Goal: Information Seeking & Learning: Learn about a topic

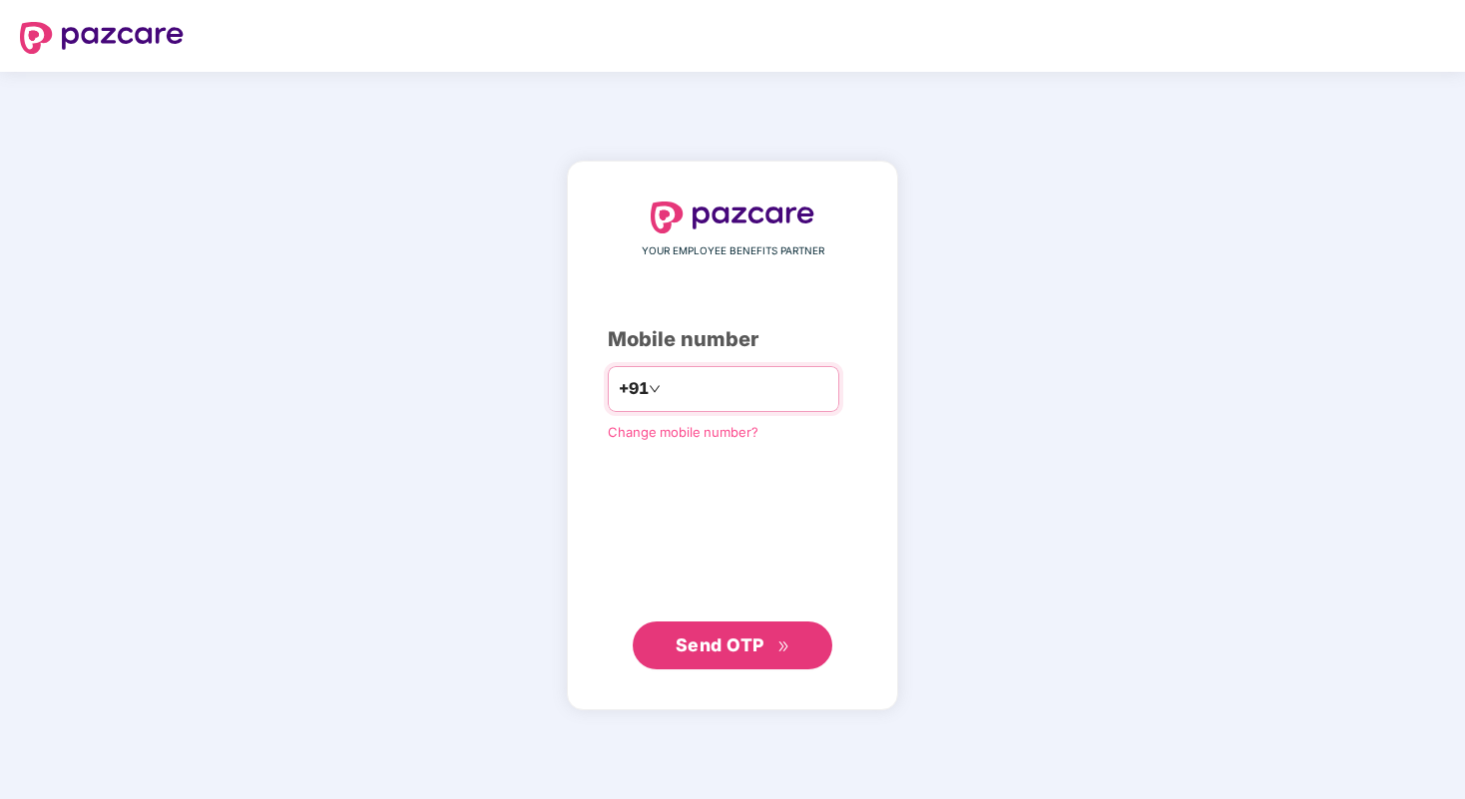
click at [790, 385] on input "number" at bounding box center [746, 389] width 164 height 32
type input "**********"
click at [726, 669] on div "**********" at bounding box center [732, 436] width 331 height 551
click at [758, 648] on span "Send OTP" at bounding box center [719, 644] width 89 height 21
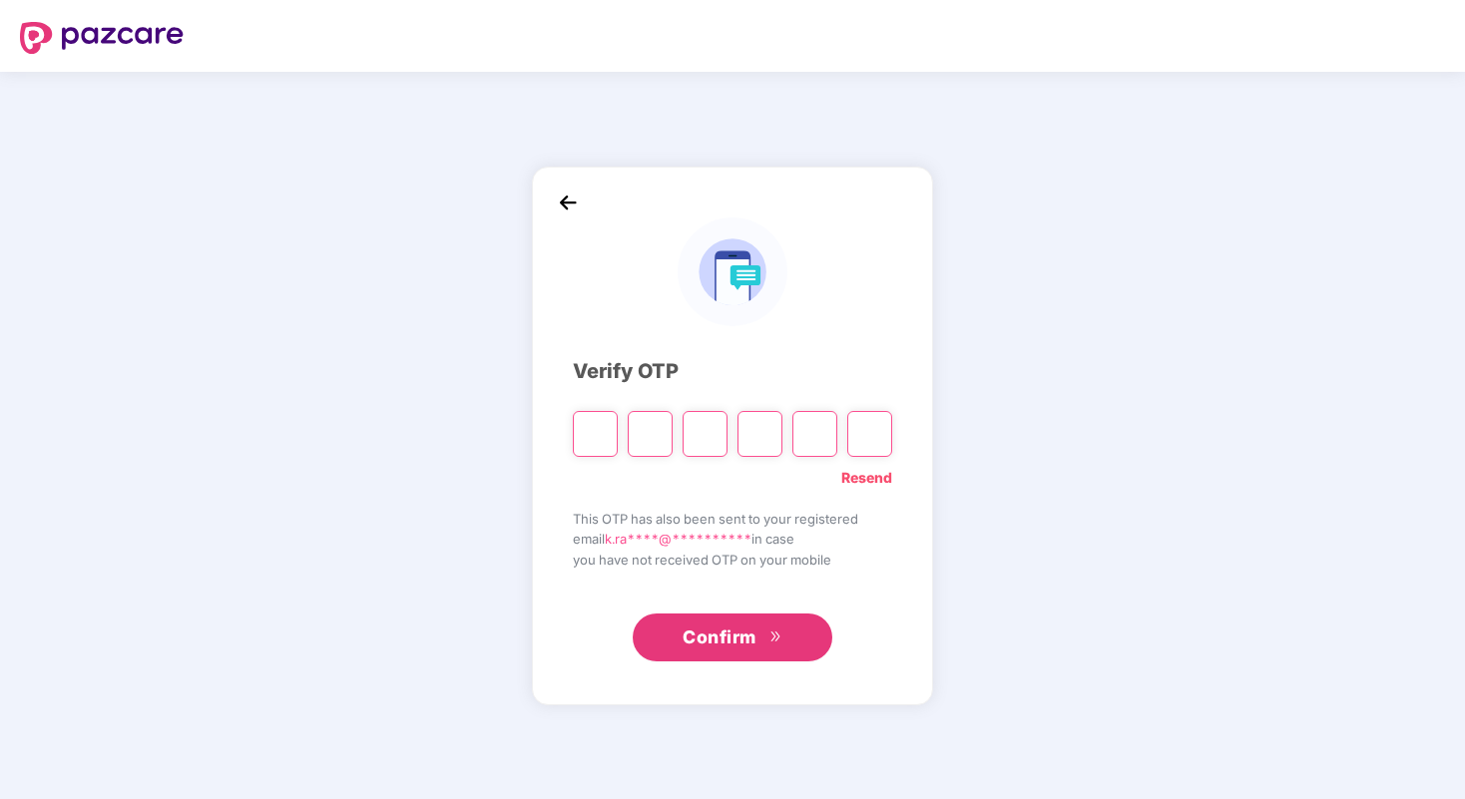
type input "*"
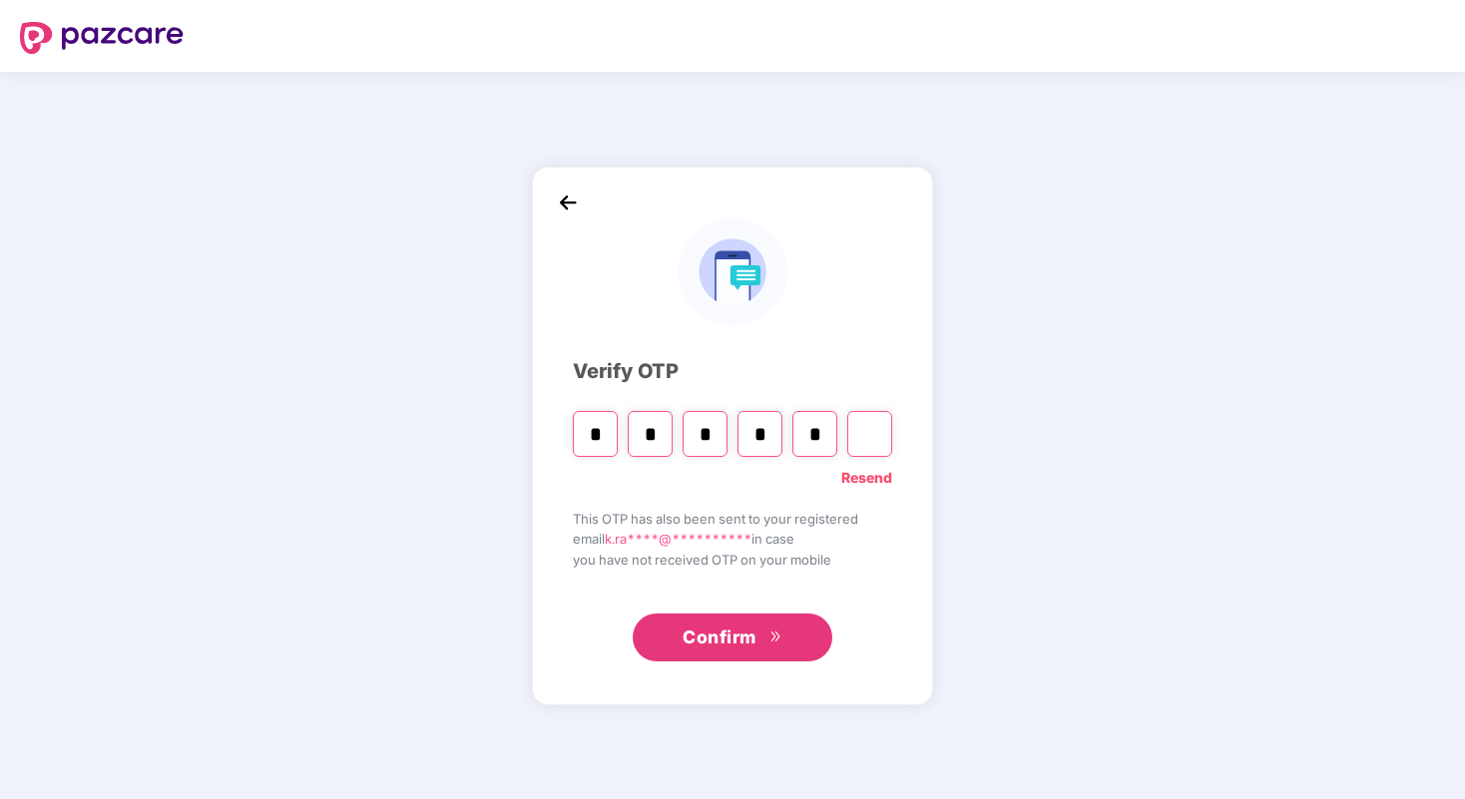
type input "*"
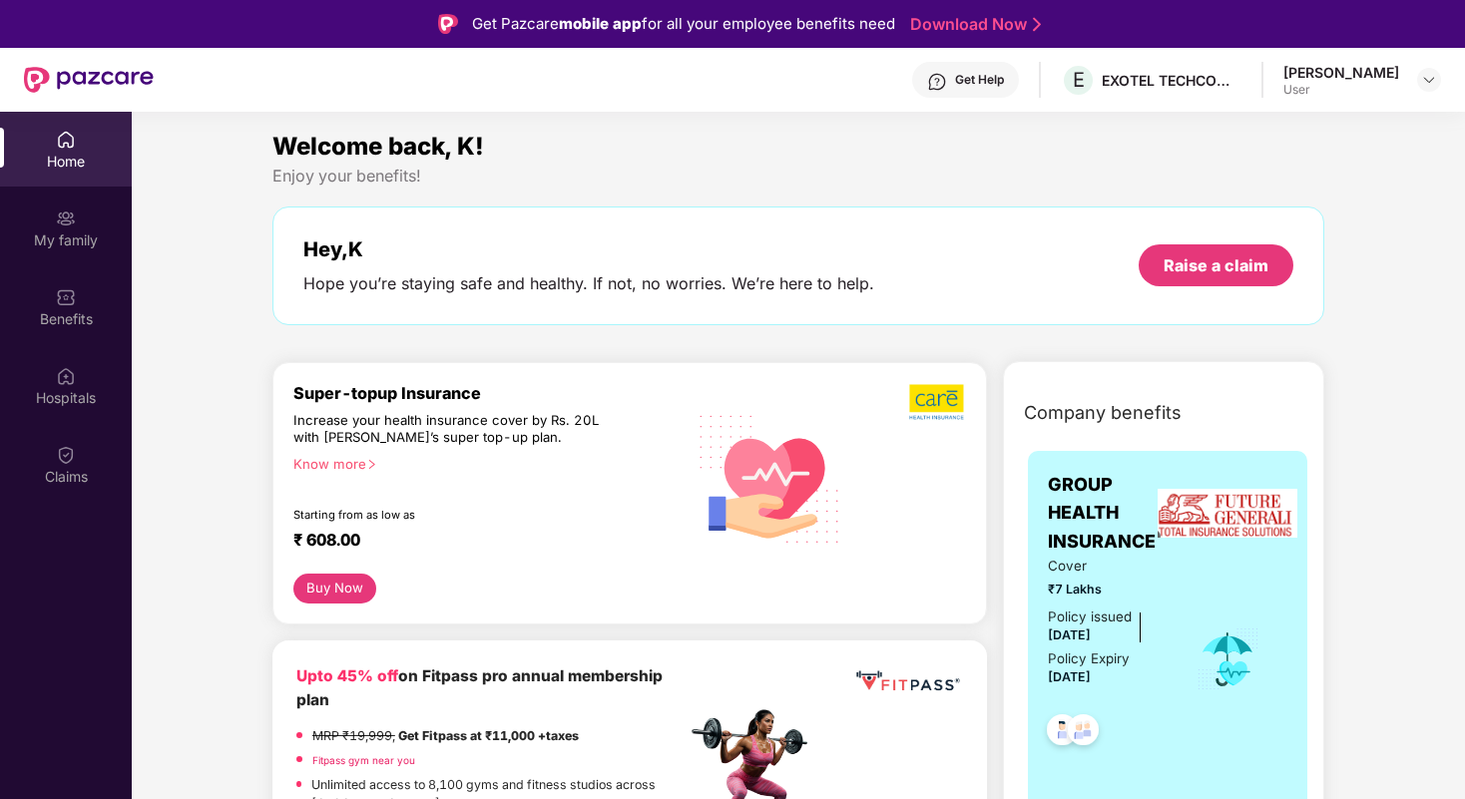
scroll to position [47, 0]
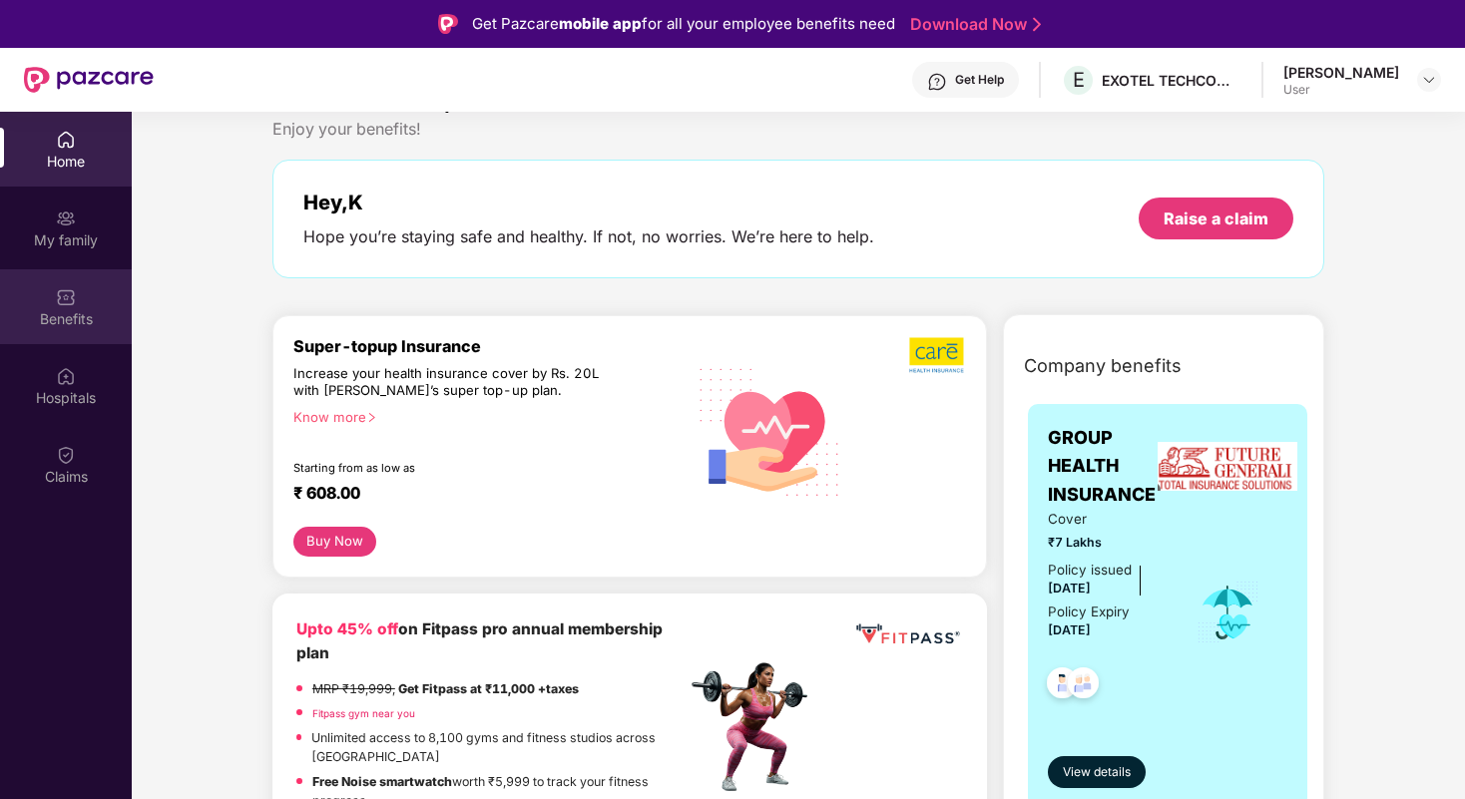
click at [92, 309] on div "Benefits" at bounding box center [66, 319] width 132 height 20
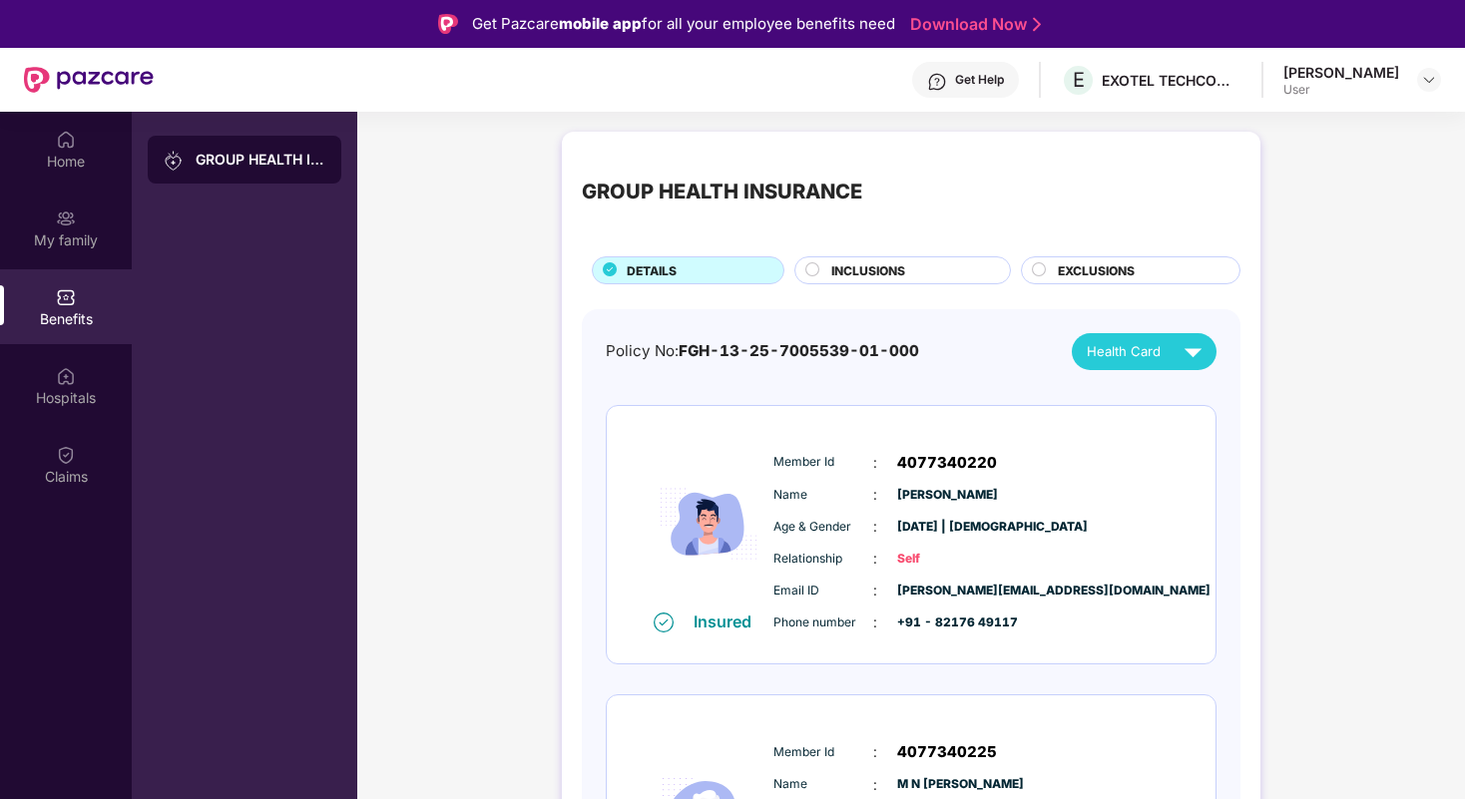
click at [870, 274] on span "INCLUSIONS" at bounding box center [868, 270] width 74 height 19
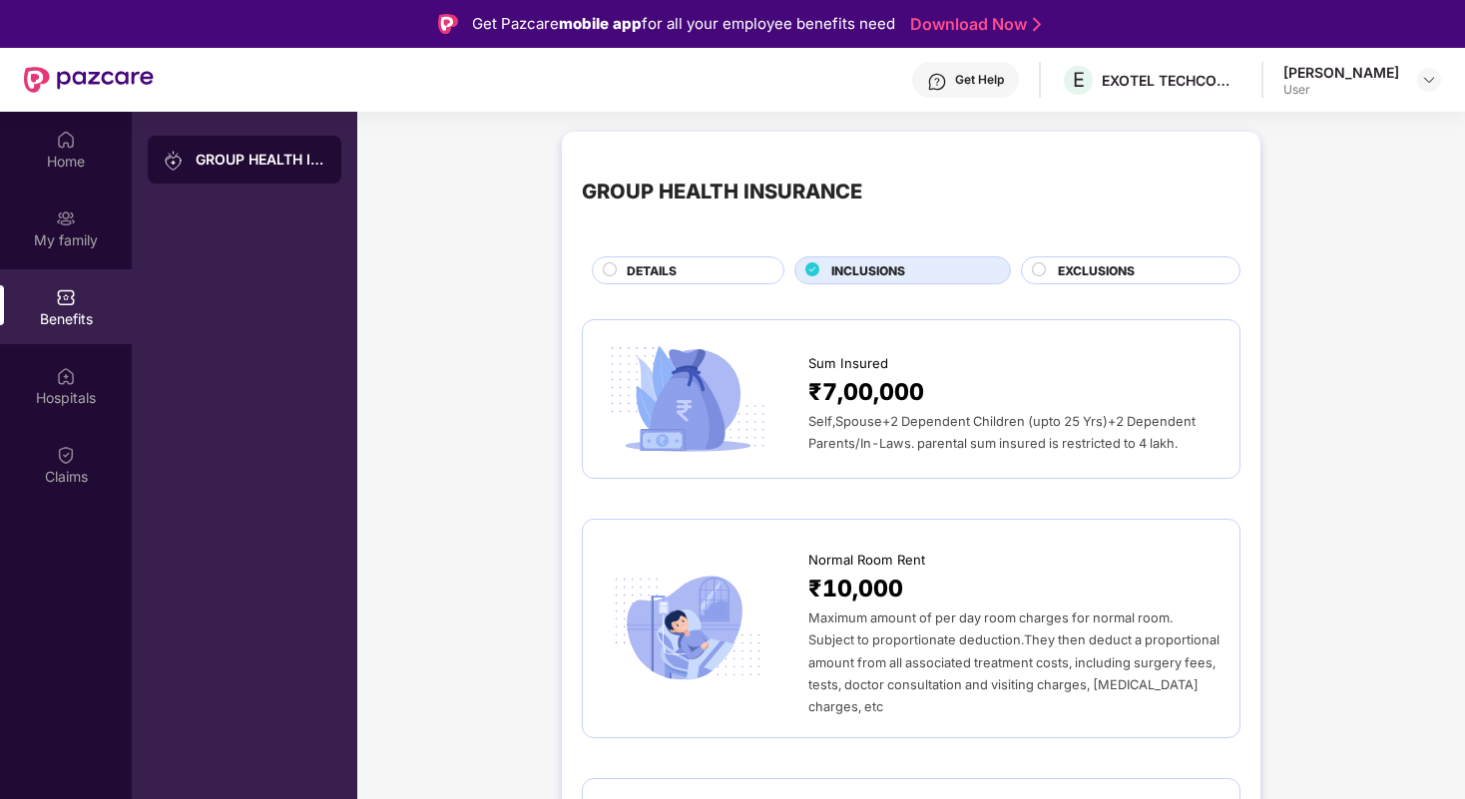
click at [1086, 265] on span "EXCLUSIONS" at bounding box center [1096, 270] width 77 height 19
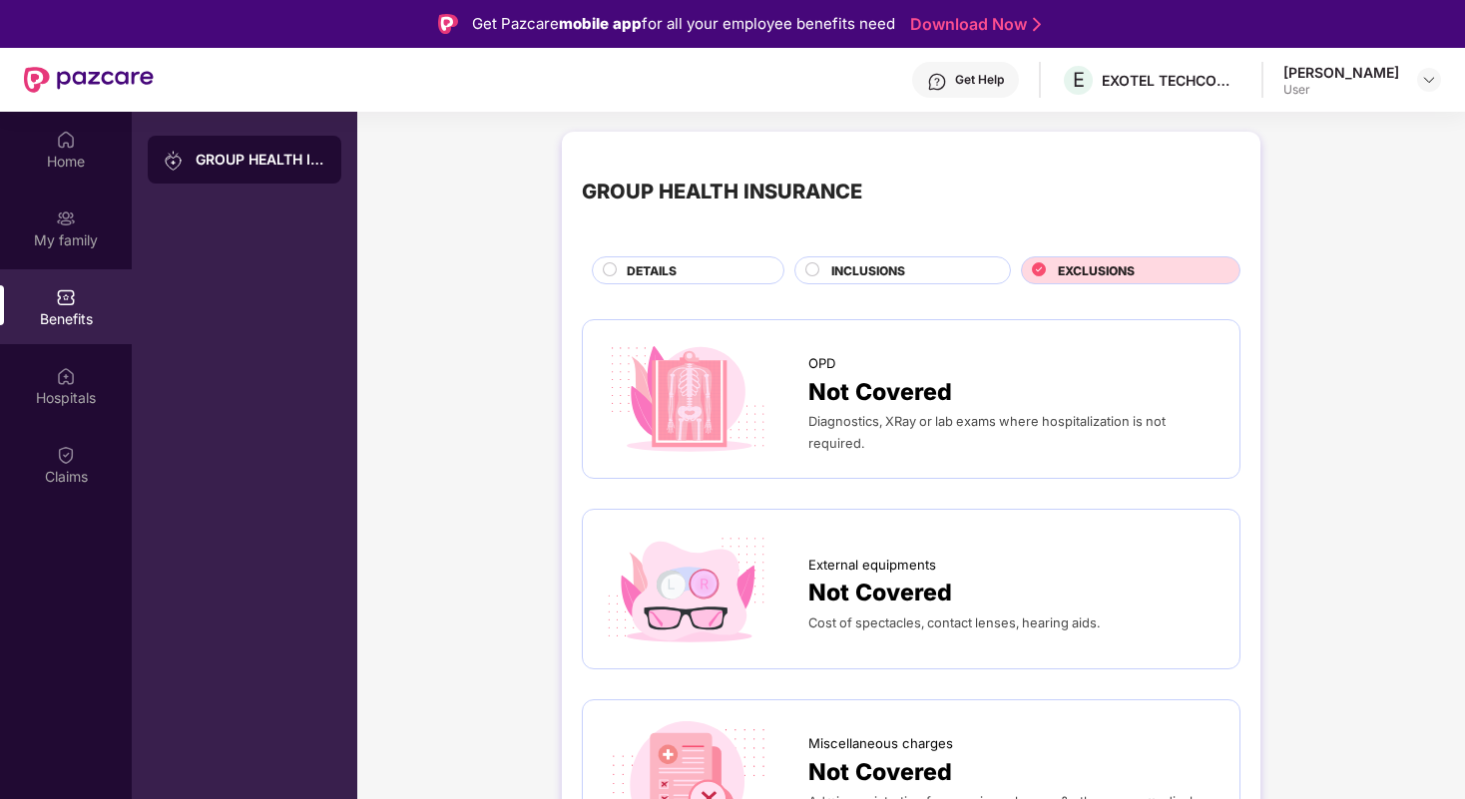
click at [890, 278] on span "INCLUSIONS" at bounding box center [868, 270] width 74 height 19
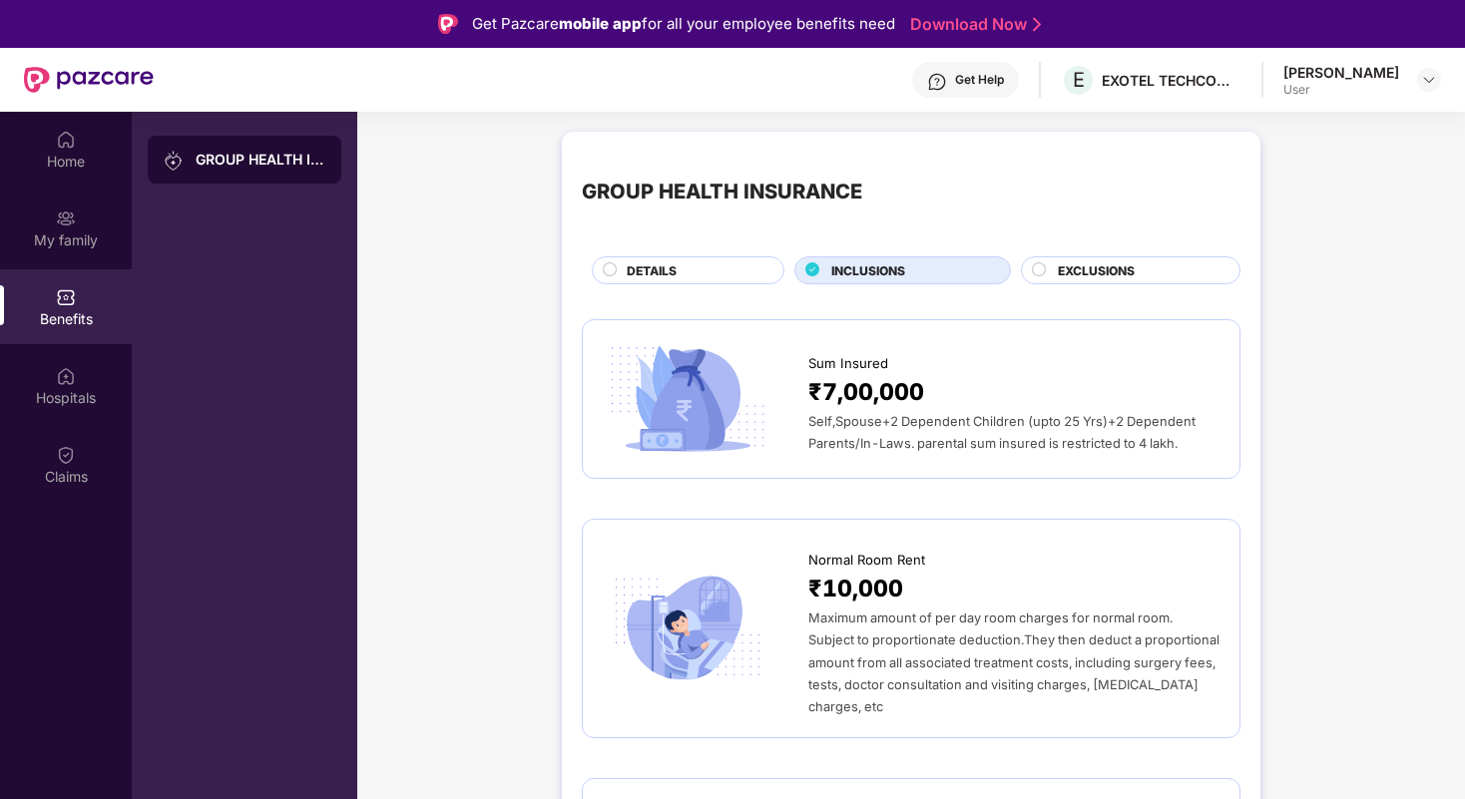
click at [694, 268] on div "DETAILS" at bounding box center [695, 272] width 157 height 22
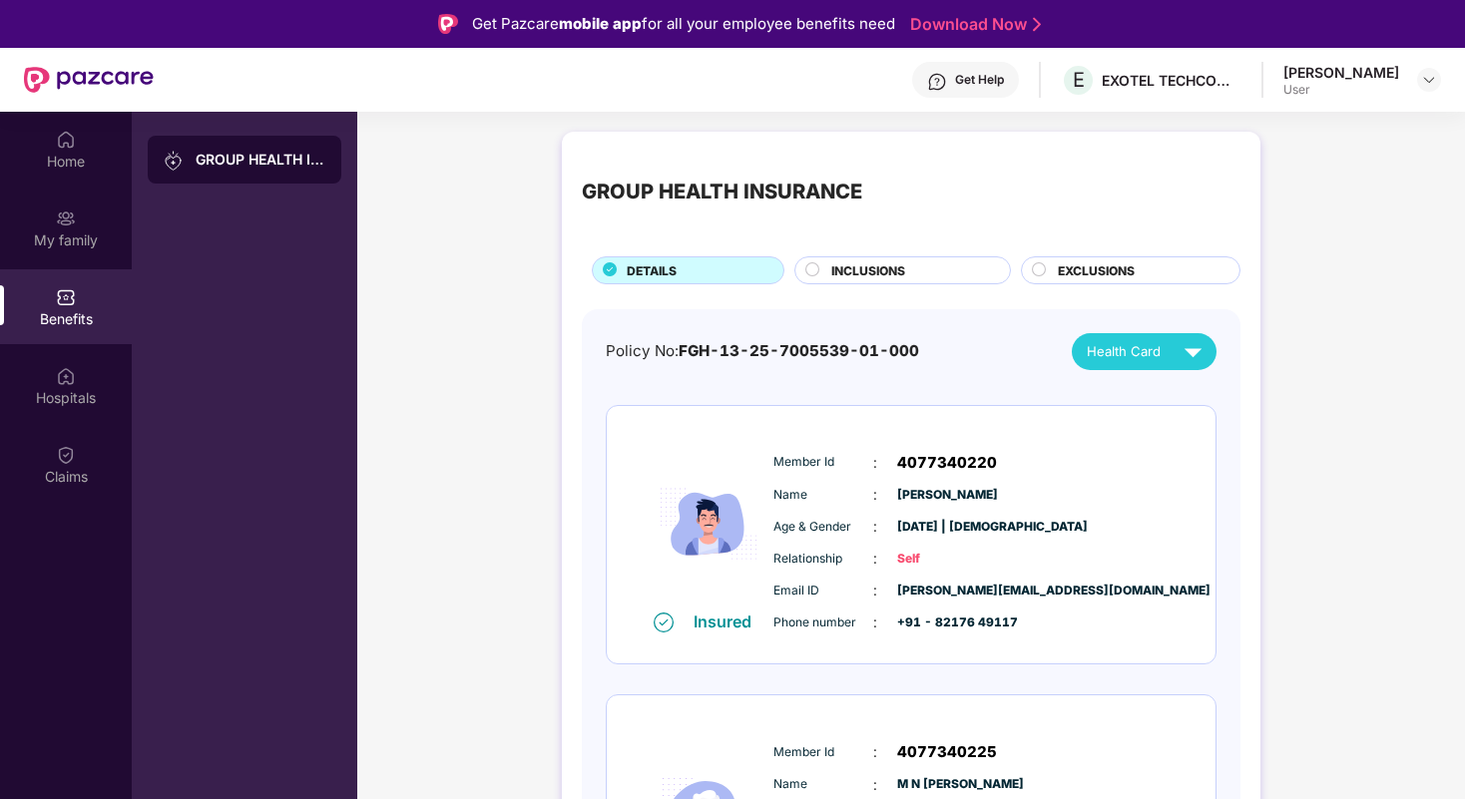
click at [1075, 272] on span "EXCLUSIONS" at bounding box center [1096, 270] width 77 height 19
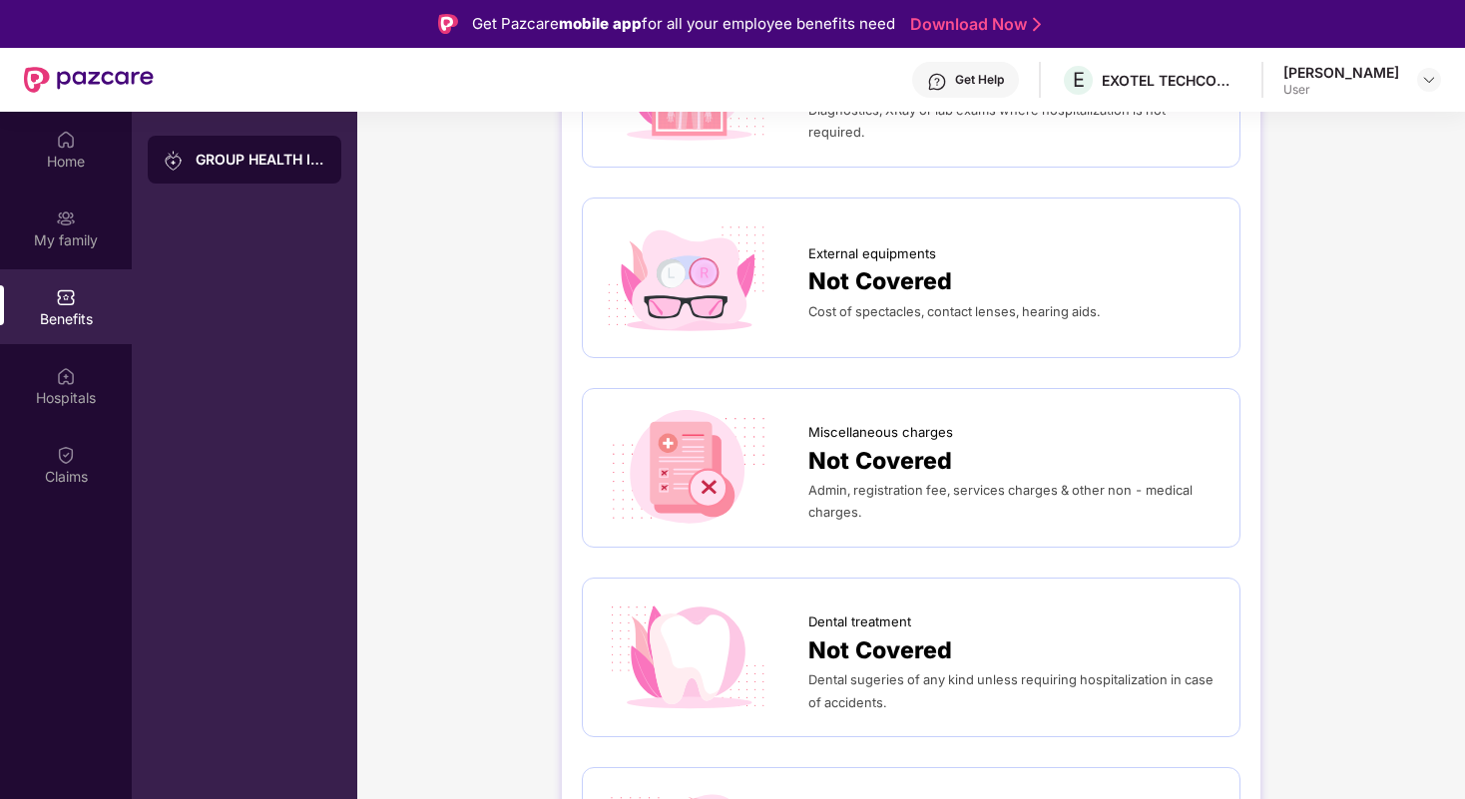
scroll to position [335, 0]
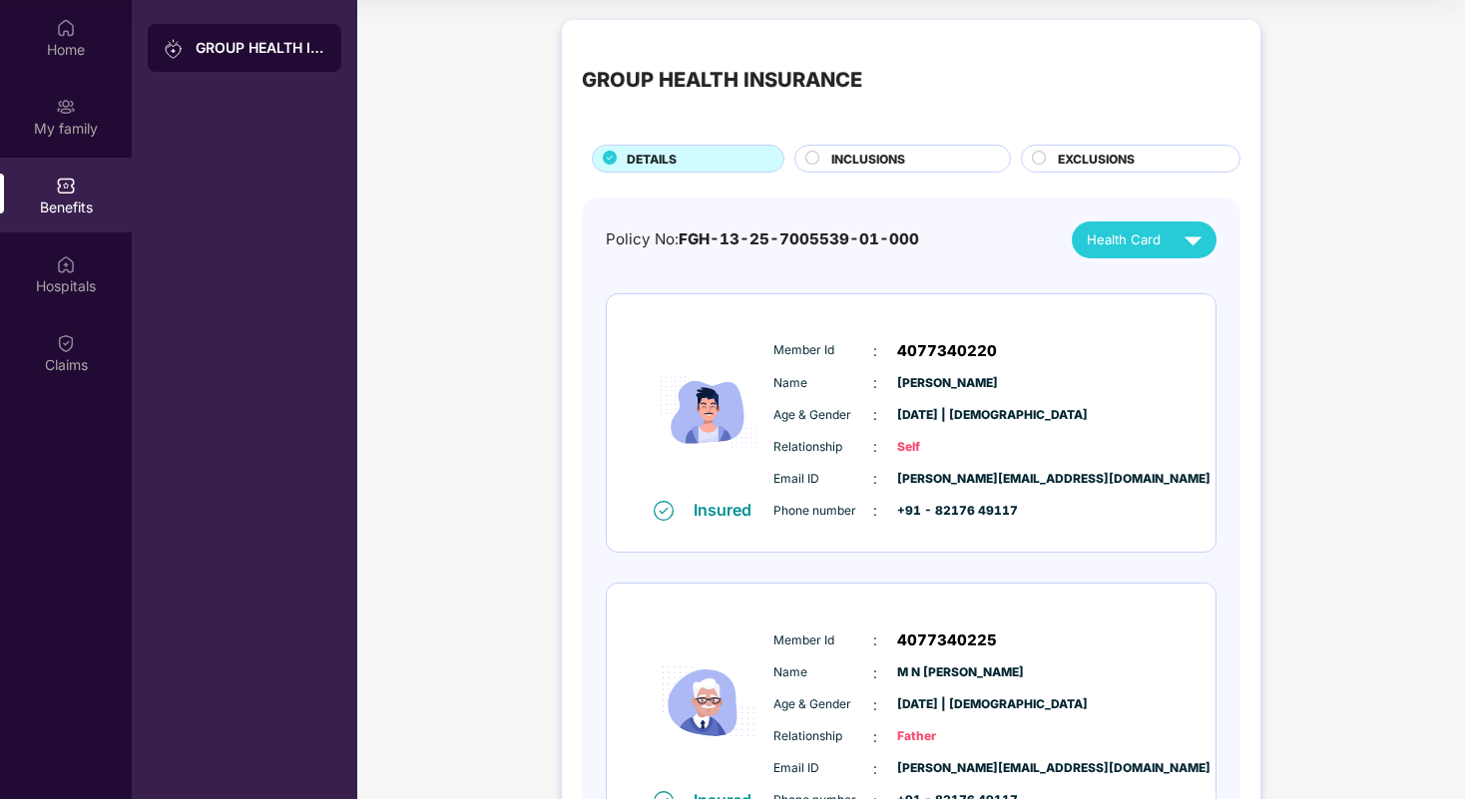
click at [854, 143] on div "GROUP HEALTH INSURANCE DETAILS INCLUSIONS EXCLUSIONS" at bounding box center [911, 106] width 658 height 133
click at [1053, 153] on div "EXCLUSIONS" at bounding box center [1139, 161] width 182 height 22
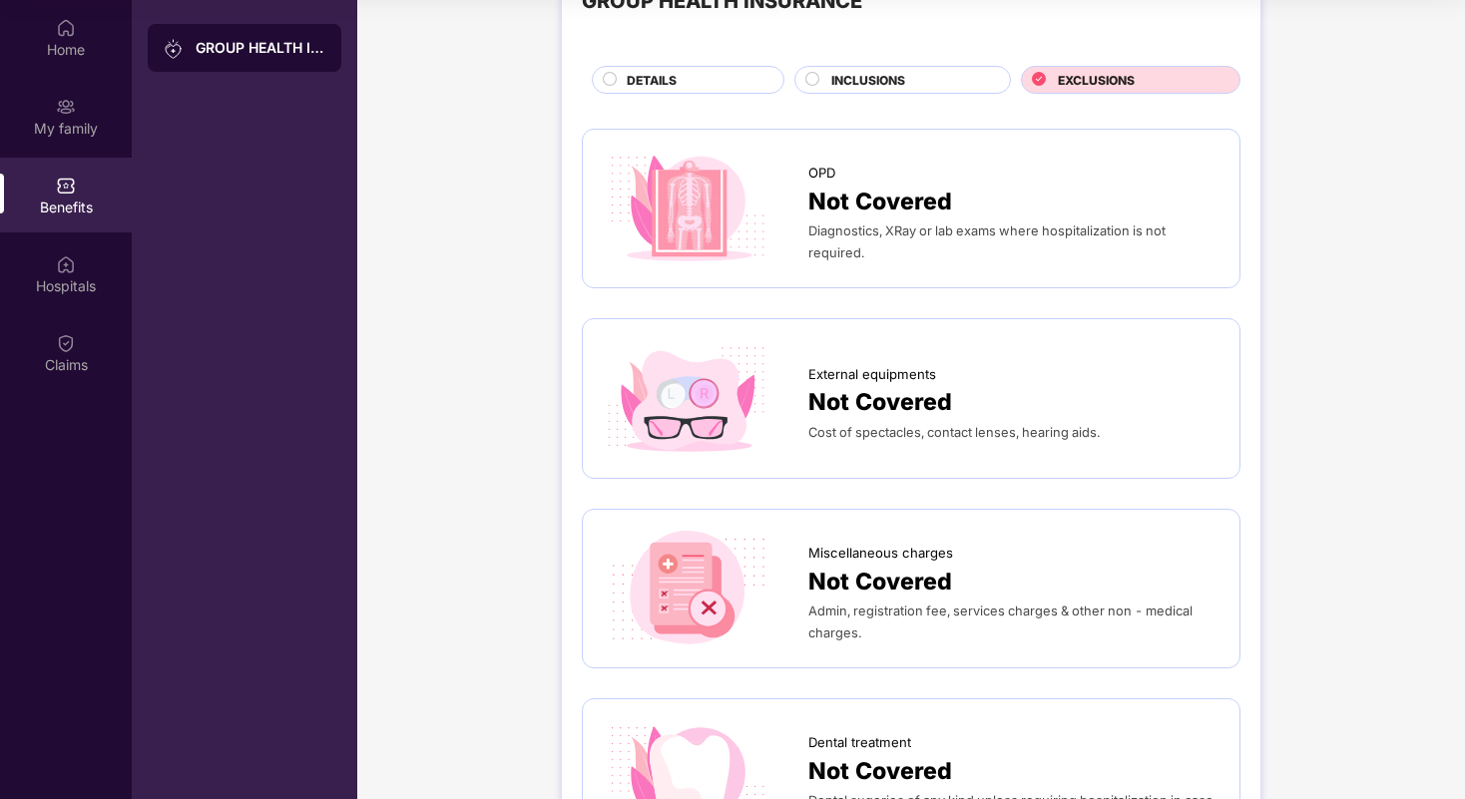
scroll to position [44, 0]
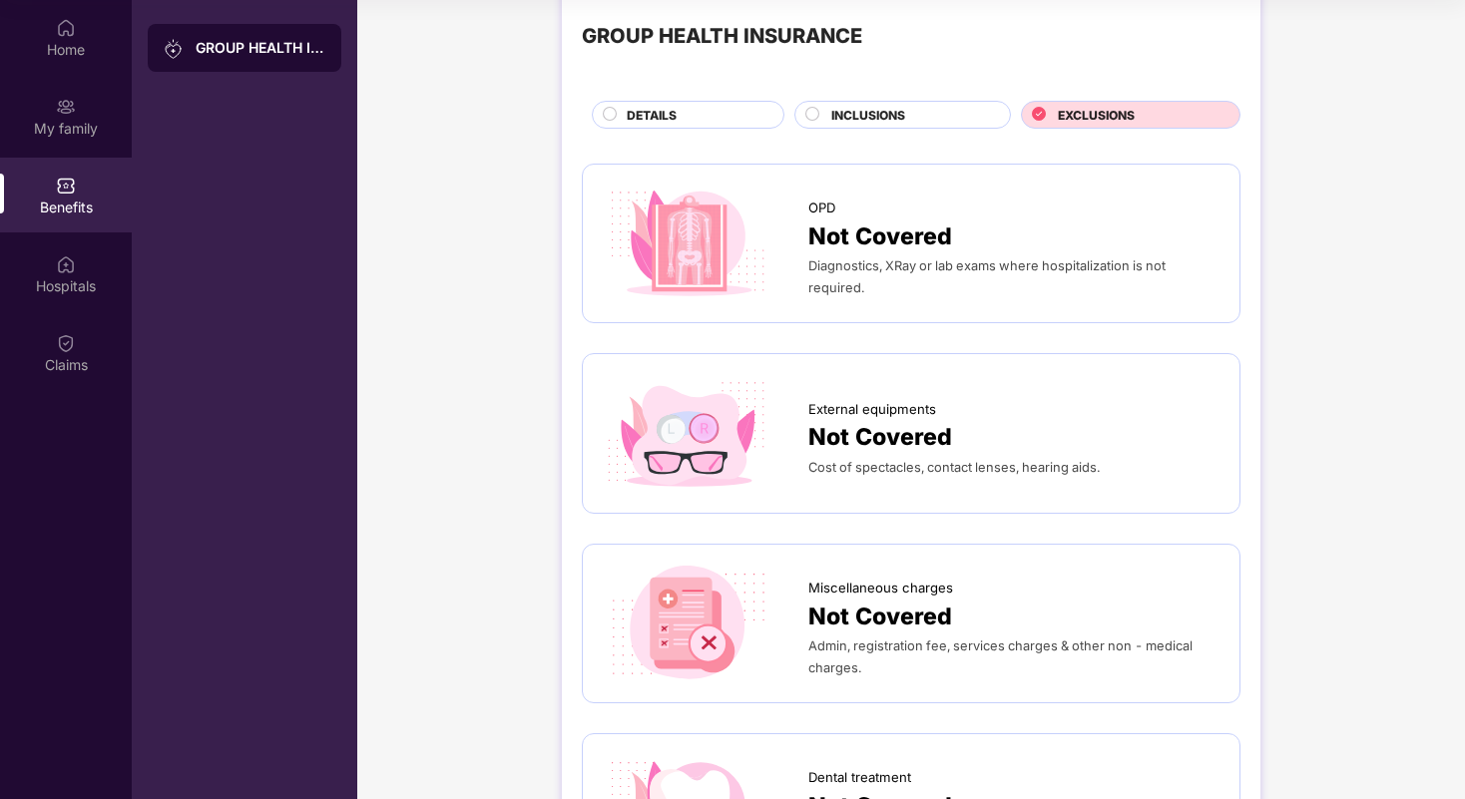
click at [848, 124] on span "INCLUSIONS" at bounding box center [868, 115] width 74 height 19
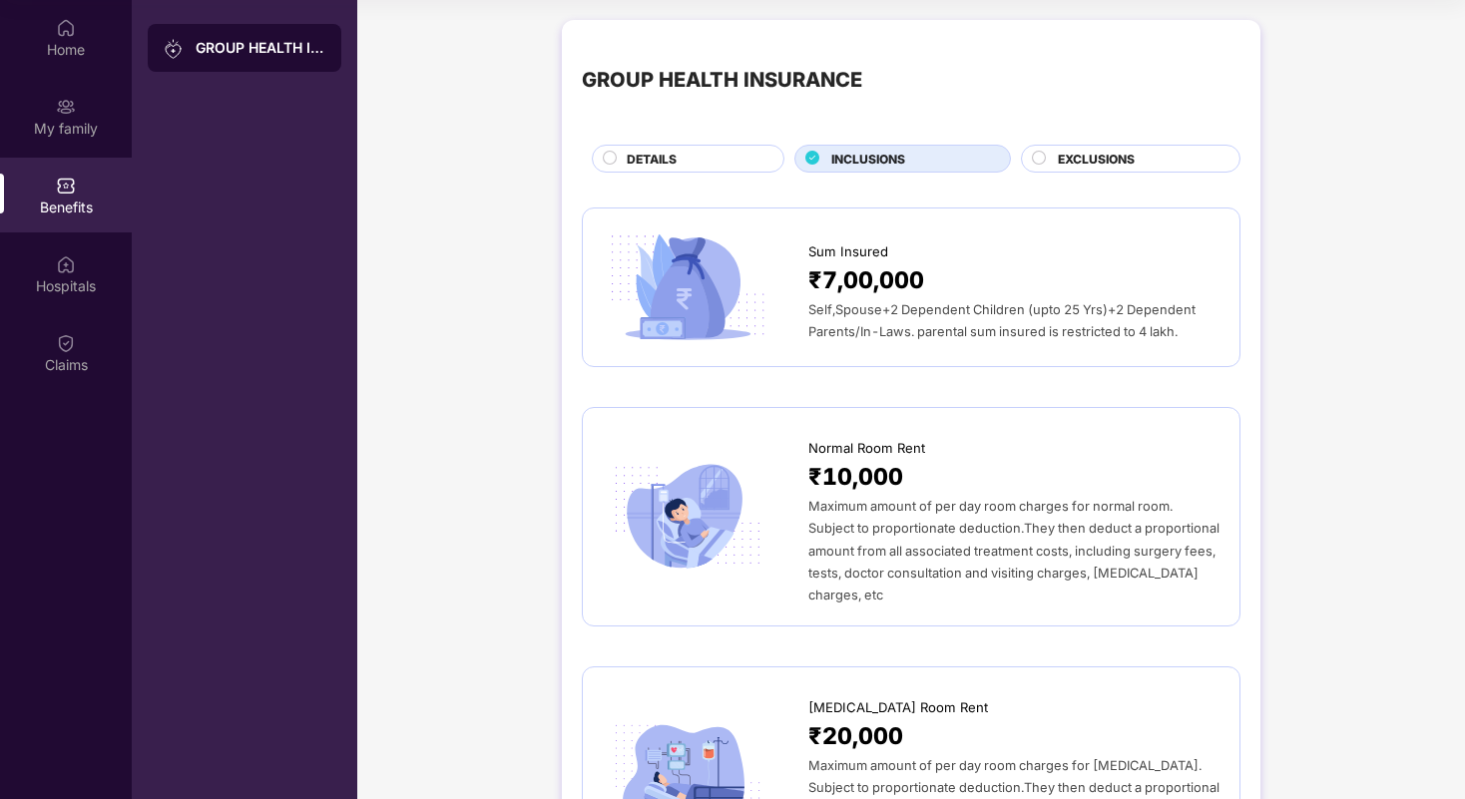
scroll to position [72, 0]
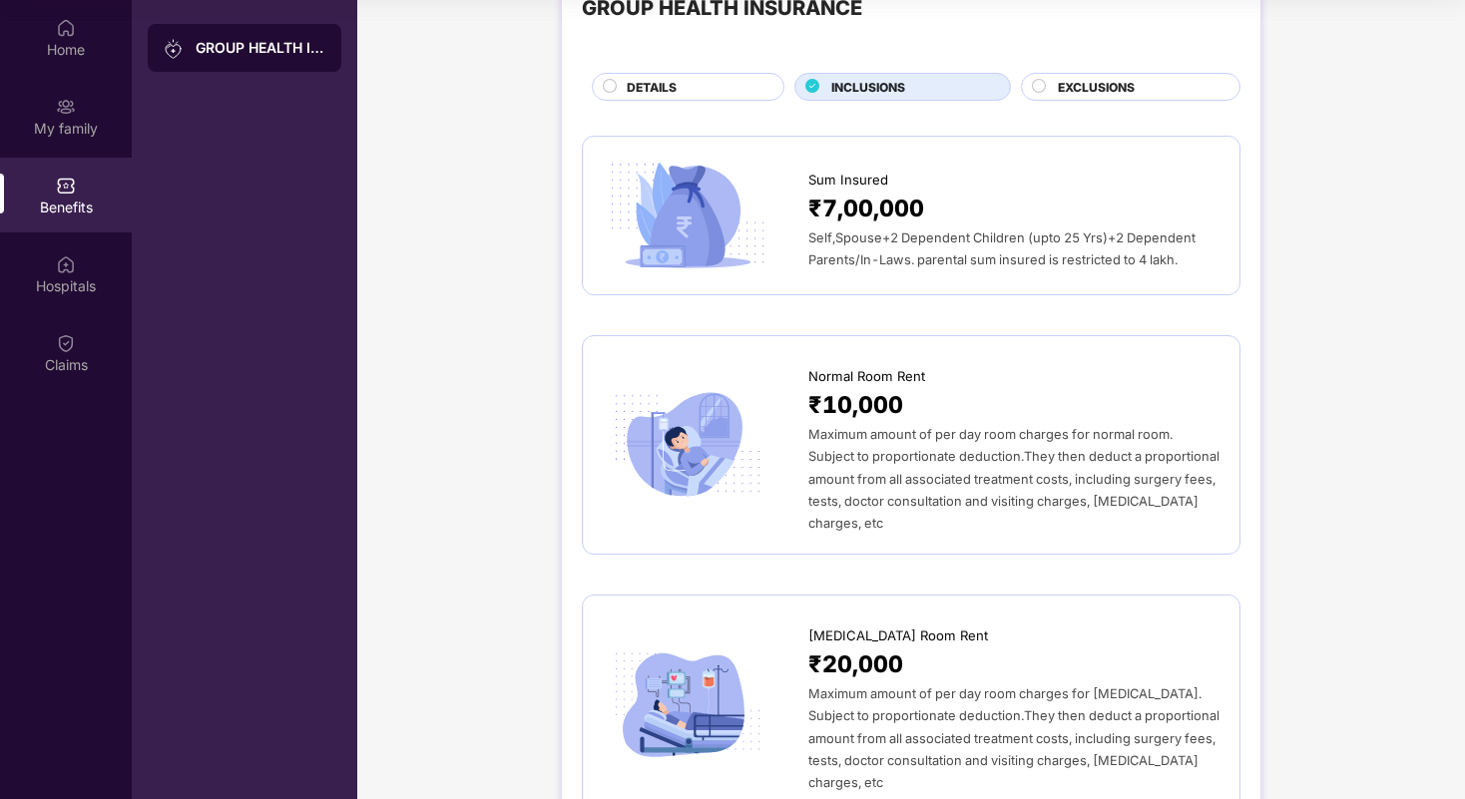
click at [1056, 478] on span "Maximum amount of per day room charges for normal room. Subject to proportionat…" at bounding box center [1013, 479] width 411 height 104
click at [1102, 91] on span "EXCLUSIONS" at bounding box center [1096, 87] width 77 height 19
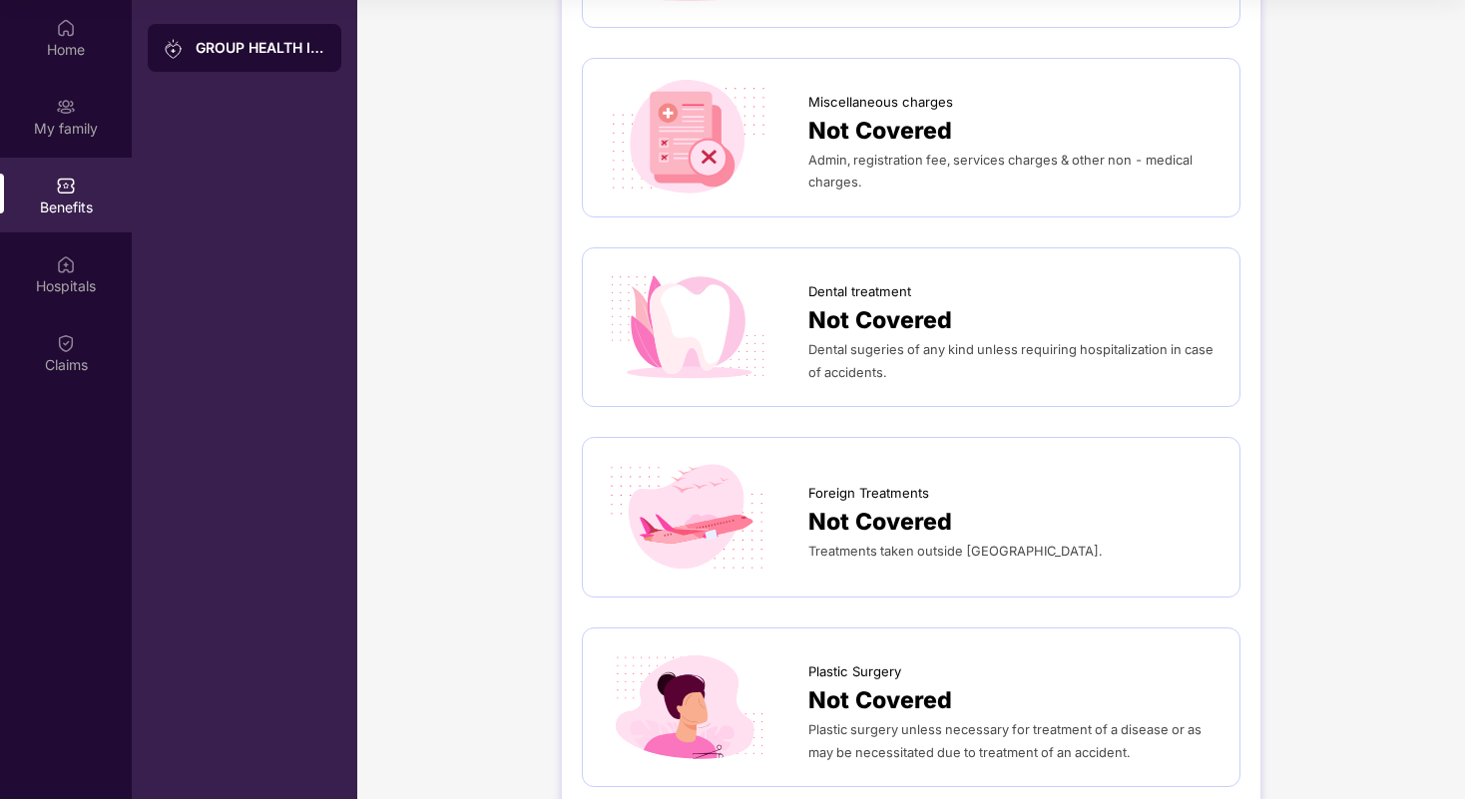
scroll to position [0, 0]
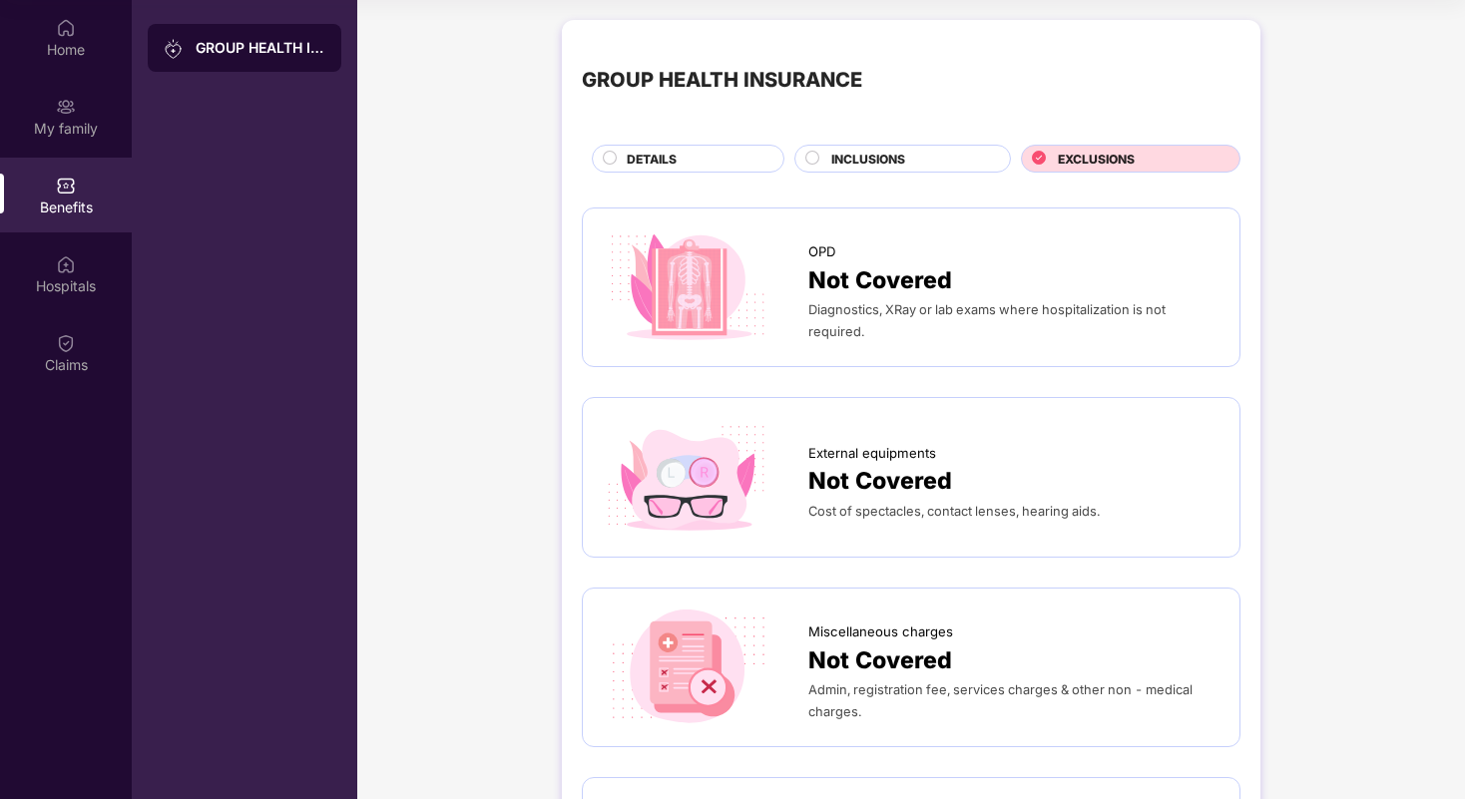
click at [906, 168] on div "INCLUSIONS" at bounding box center [910, 161] width 179 height 22
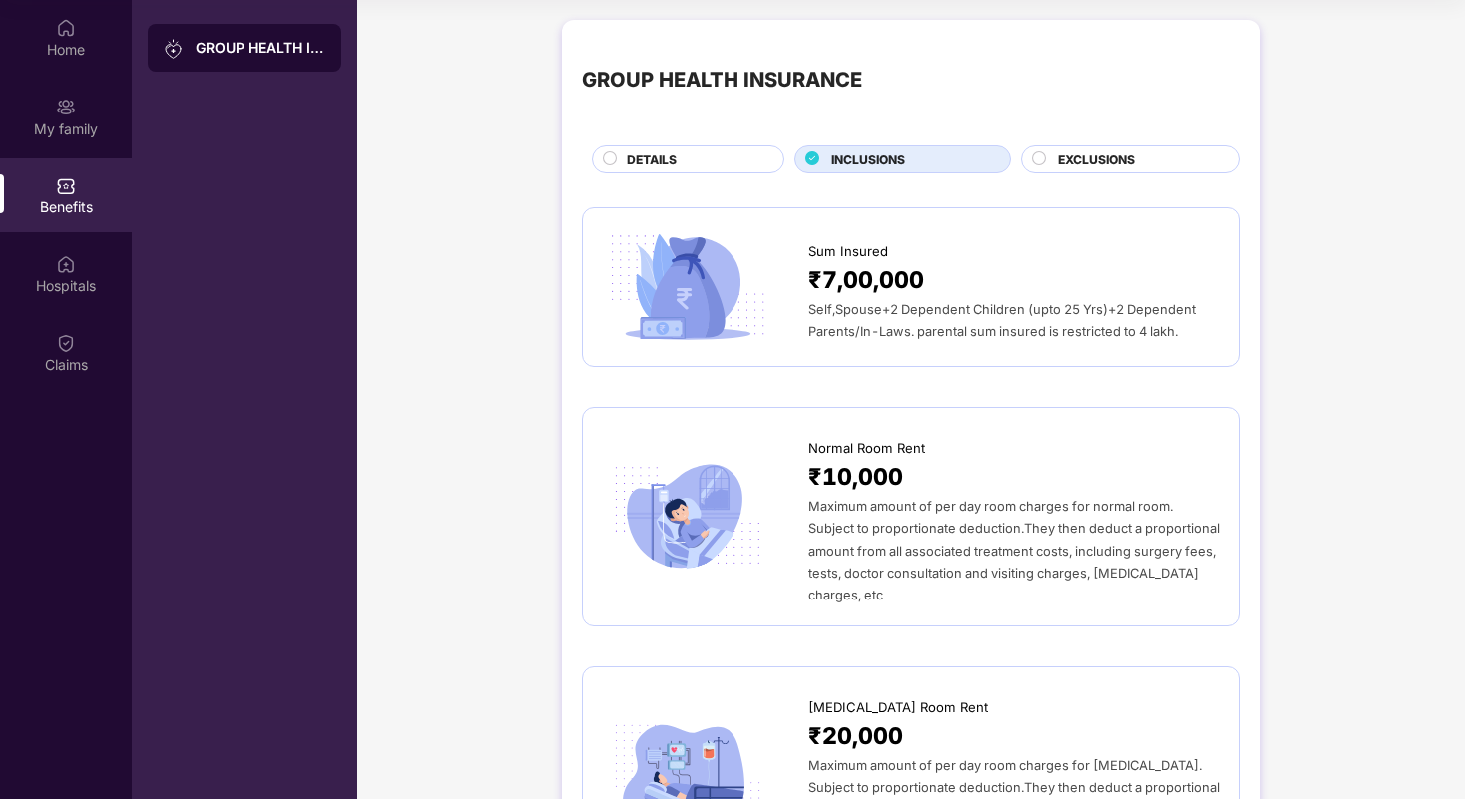
click at [903, 285] on span "₹7,00,000" at bounding box center [866, 280] width 116 height 36
click at [654, 150] on span "DETAILS" at bounding box center [652, 159] width 50 height 19
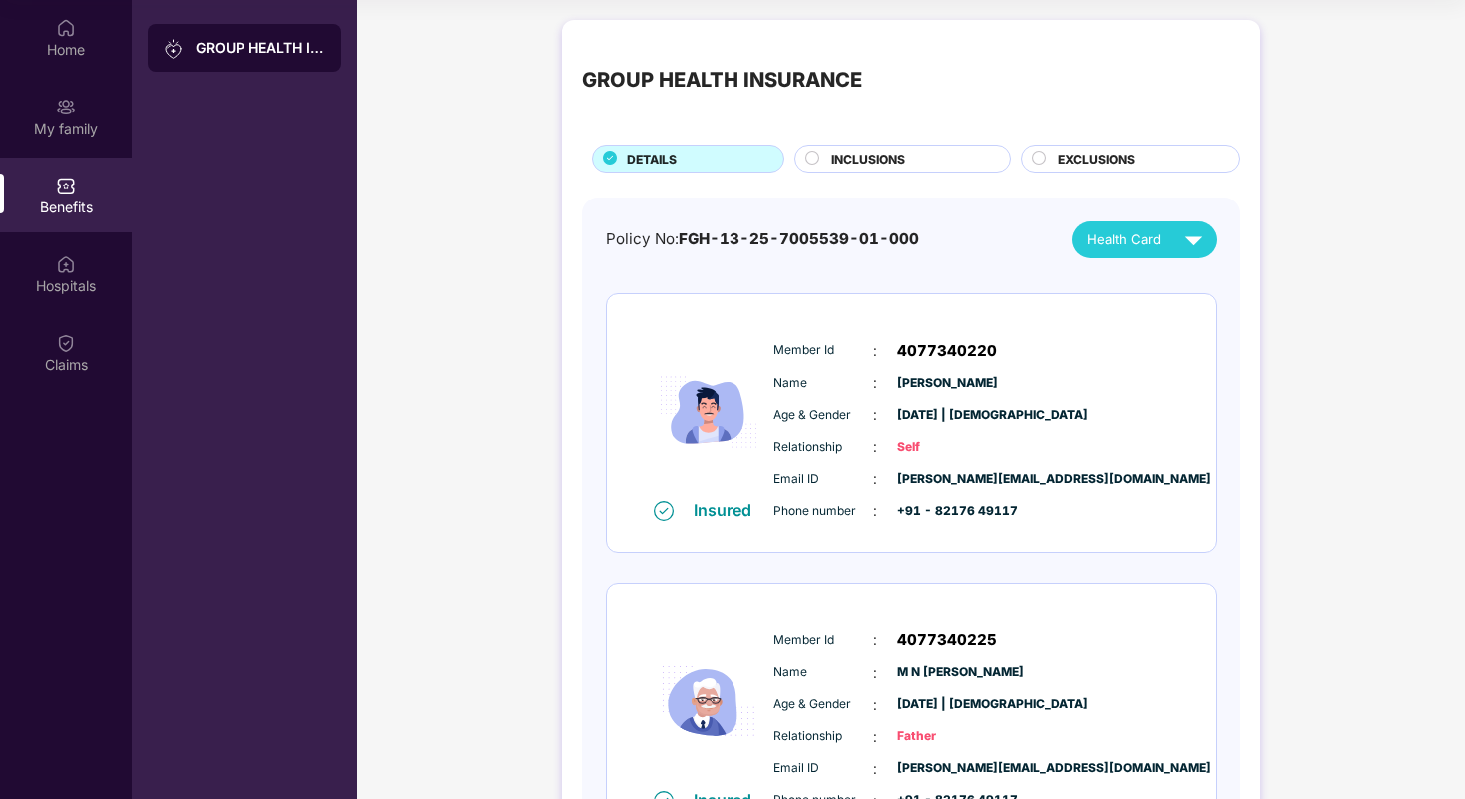
click at [859, 177] on div "GROUP HEALTH INSURANCE DETAILS INCLUSIONS EXCLUSIONS Policy No: FGH-13-25-70055…" at bounding box center [911, 623] width 698 height 1206
click at [859, 156] on span "INCLUSIONS" at bounding box center [868, 159] width 74 height 19
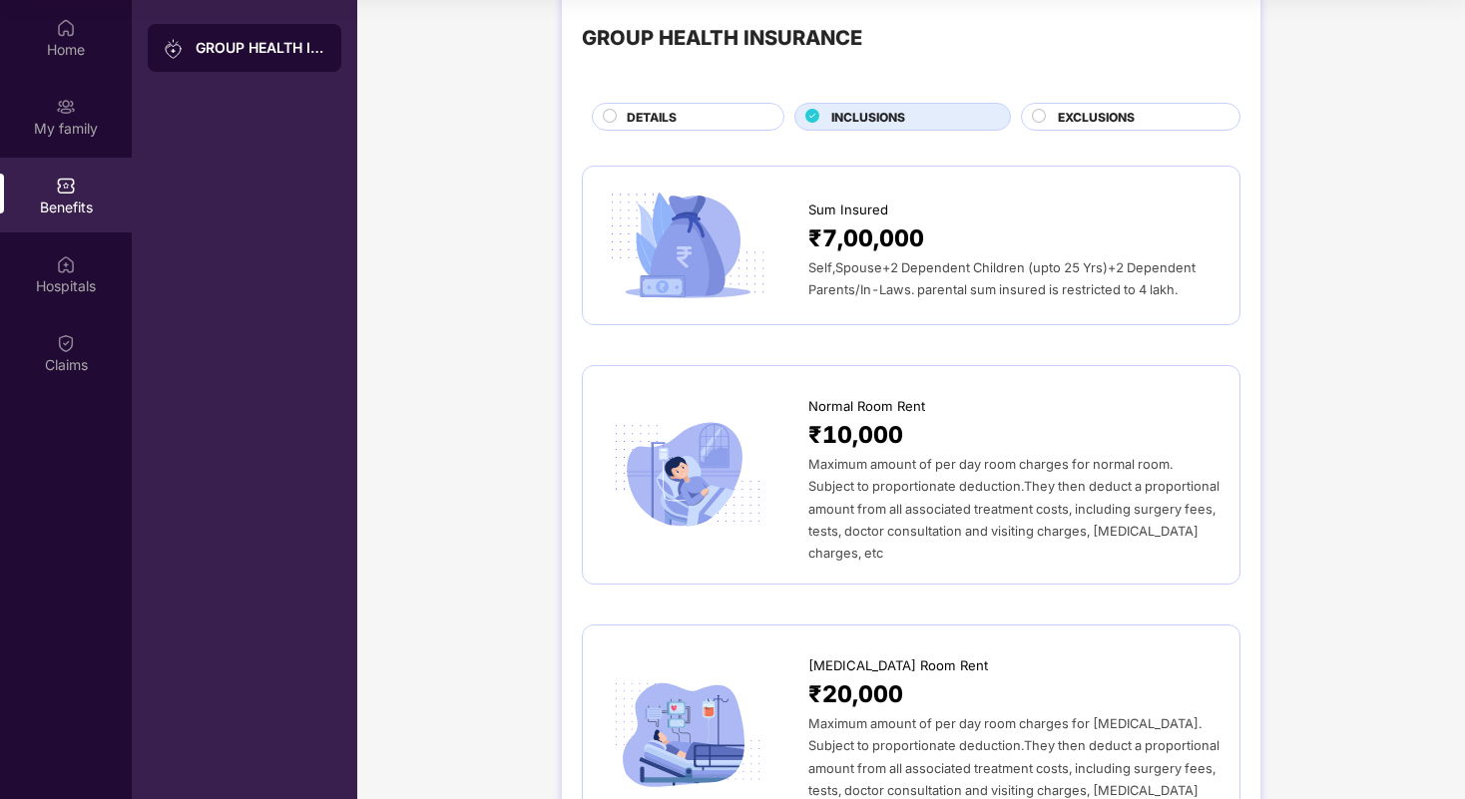
scroll to position [44, 0]
click at [912, 292] on span "Self,Spouse+2 Dependent Children (upto 25 Yrs)+2 Dependent Parents/In-Laws. par…" at bounding box center [1001, 276] width 387 height 37
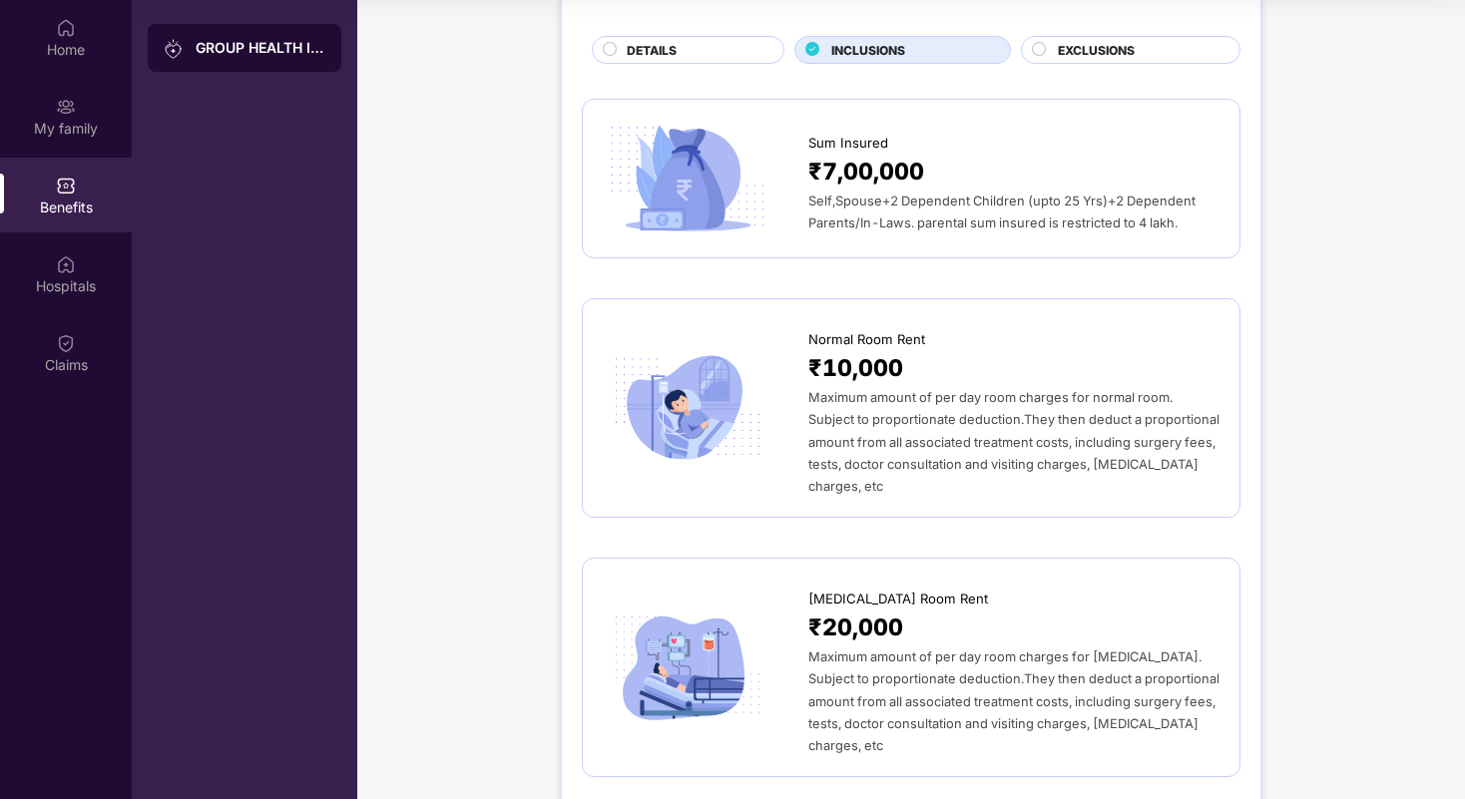
scroll to position [132, 0]
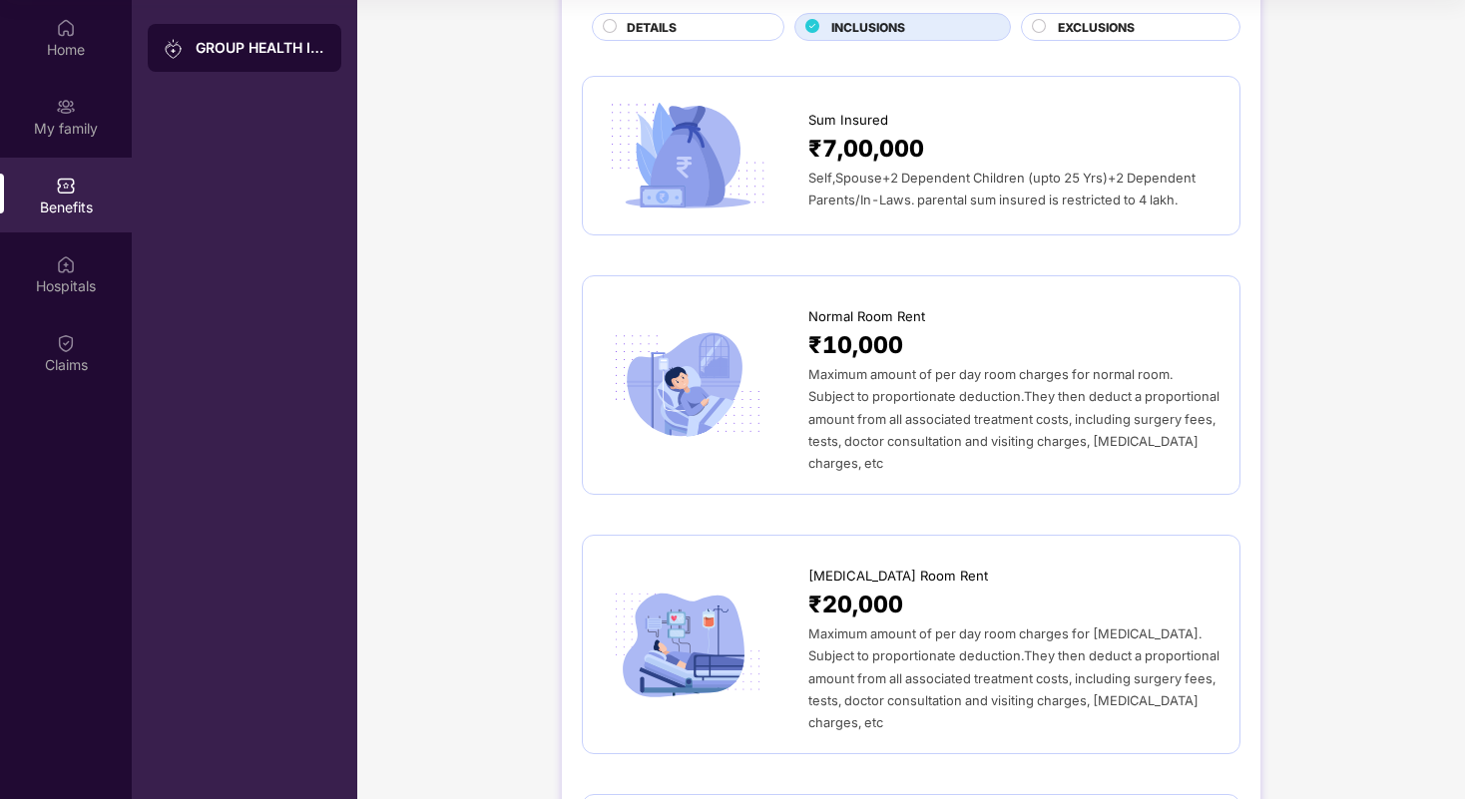
click at [1021, 195] on span "Self,Spouse+2 Dependent Children (upto 25 Yrs)+2 Dependent Parents/In-Laws. par…" at bounding box center [1001, 189] width 387 height 37
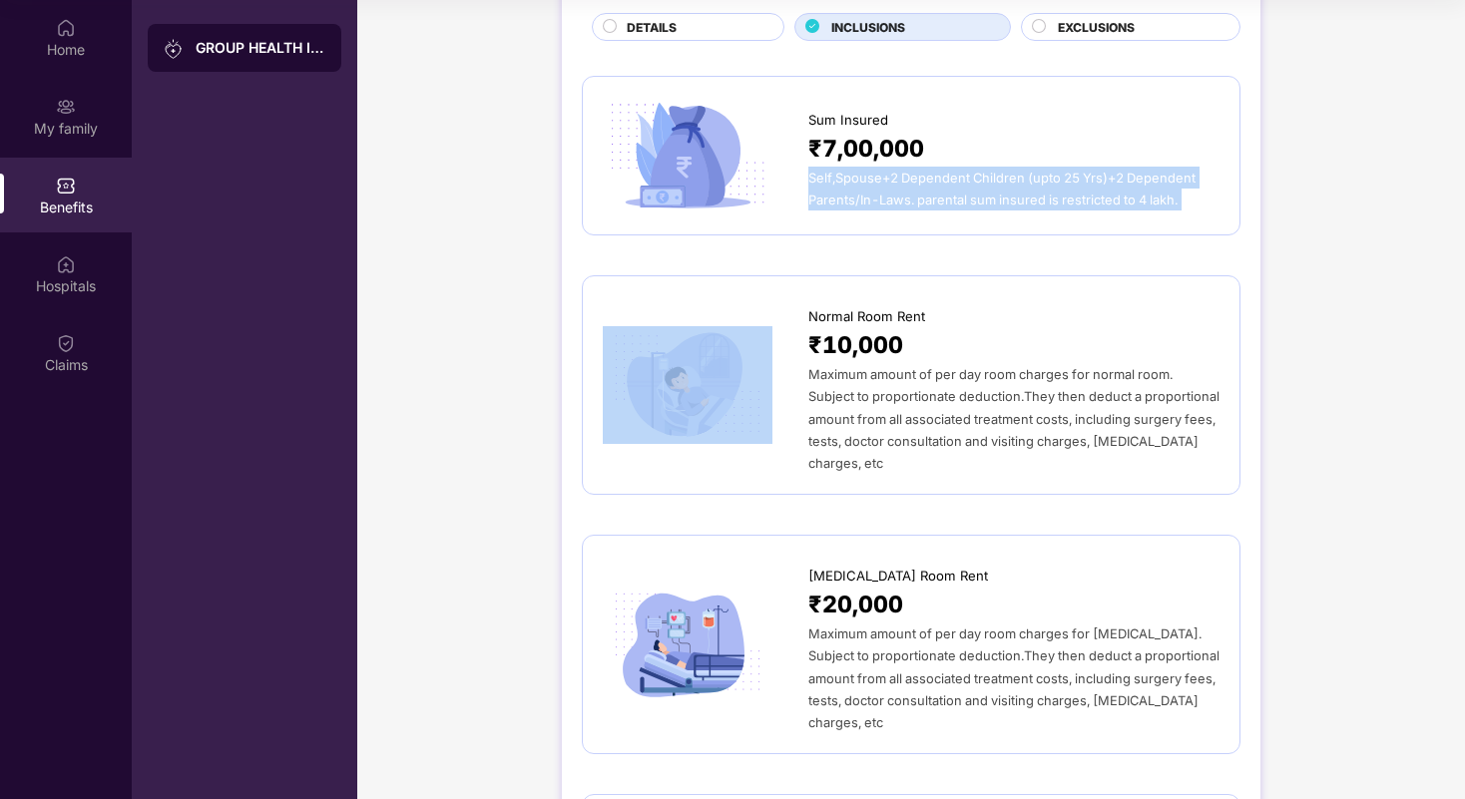
click at [1021, 195] on span "Self,Spouse+2 Dependent Children (upto 25 Yrs)+2 Dependent Parents/In-Laws. par…" at bounding box center [1001, 189] width 387 height 37
click at [1018, 217] on div "Sum Insured ₹7,00,000 Self,Spouse+2 Dependent Children (upto 25 Yrs)+2 Dependen…" at bounding box center [911, 156] width 658 height 160
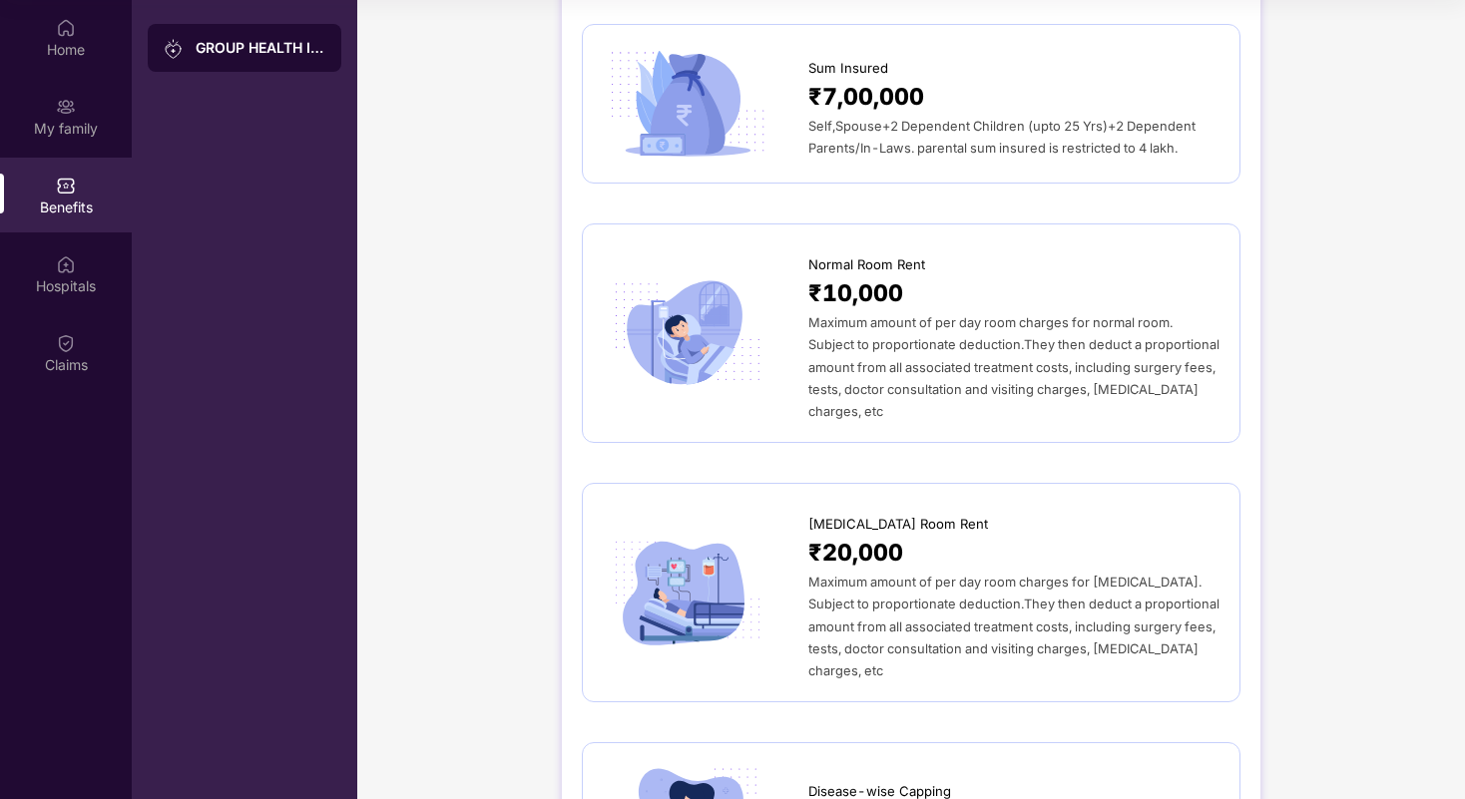
scroll to position [188, 0]
